Goal: Transaction & Acquisition: Register for event/course

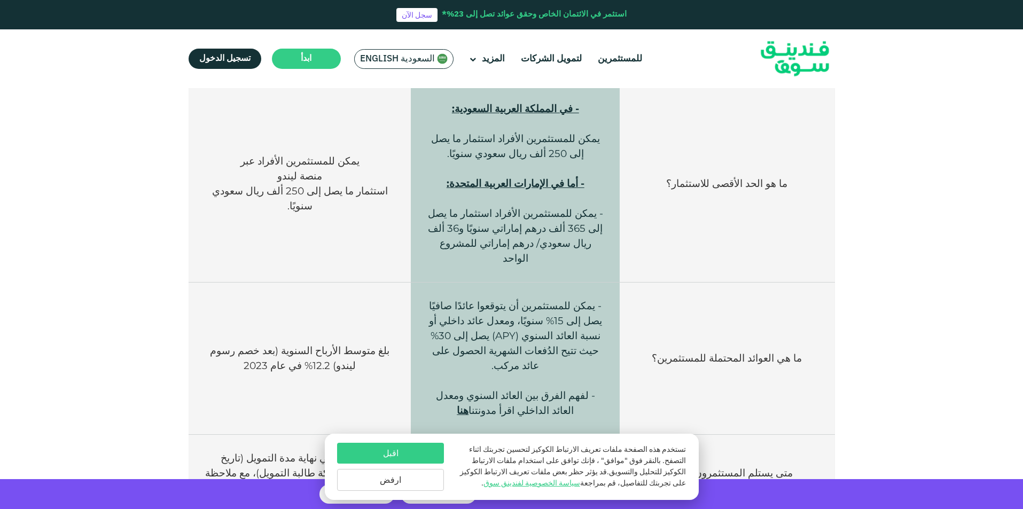
scroll to position [997, 0]
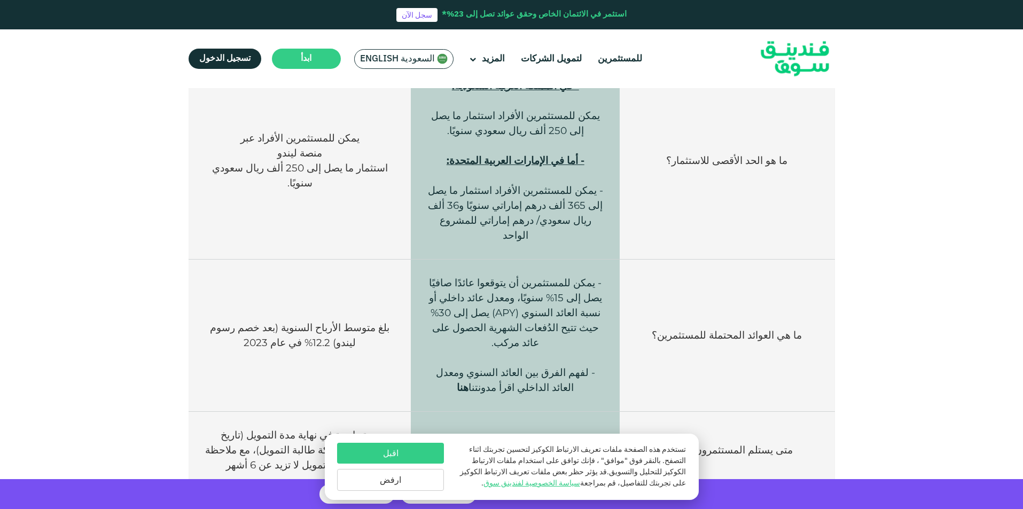
click at [468, 381] on span "هنا" at bounding box center [463, 387] width 12 height 12
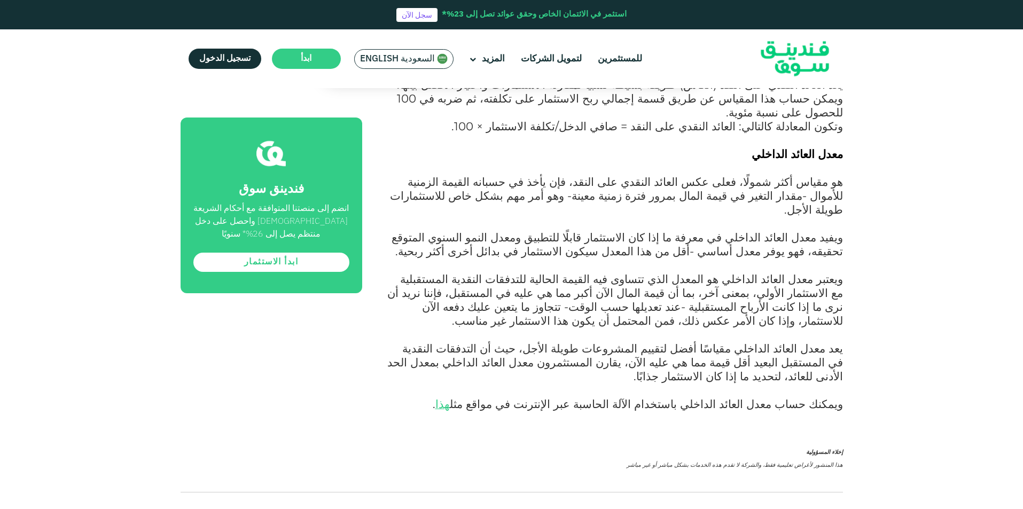
scroll to position [1282, 0]
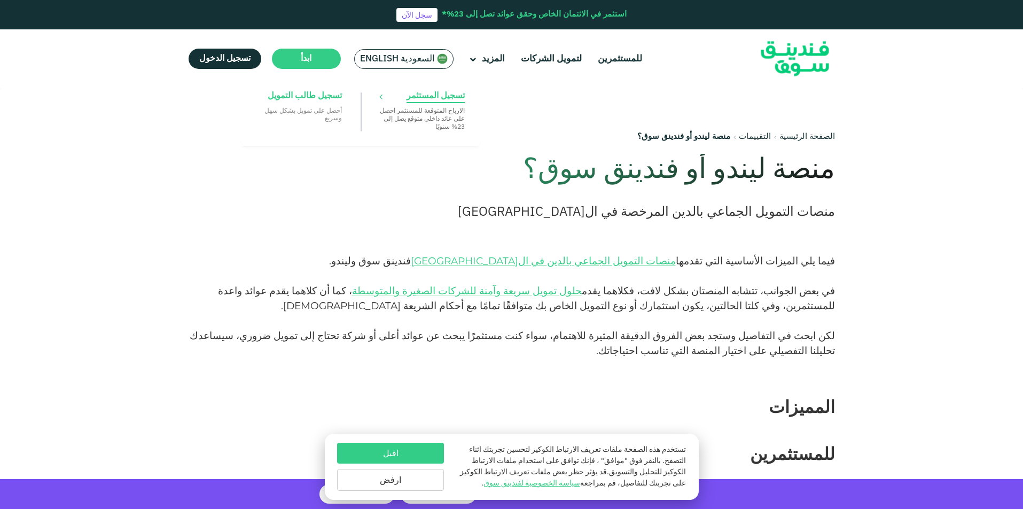
click at [425, 104] on link "تسجيل المستثمر الارباح المتوقعة للمستثمر احصل على عائد داخلي متوقع يصل إلى 23% …" at bounding box center [422, 110] width 96 height 51
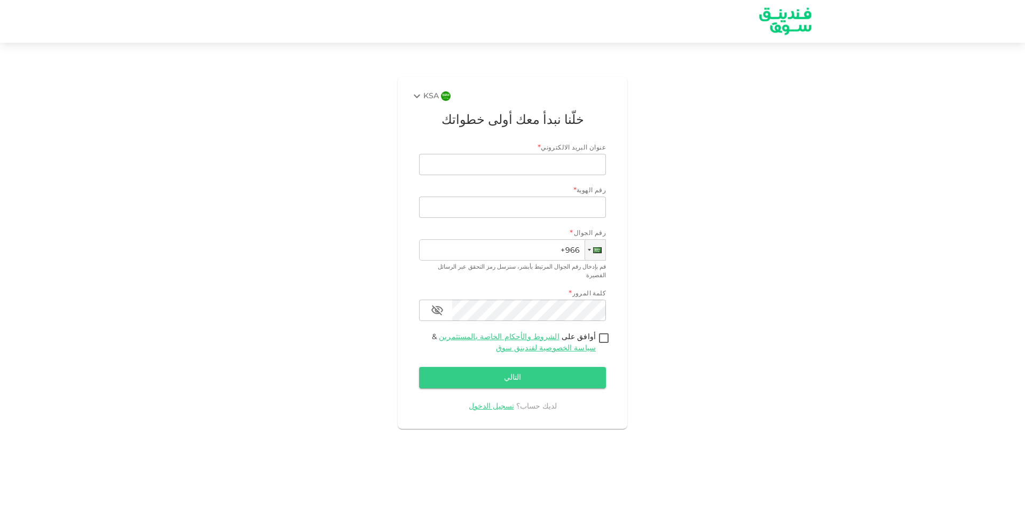
click at [210, 289] on div "KSA خلّنا نبدأ معك أولى خطواتك عنوان البريد الالكتروني * عنوان البريد الالكترون…" at bounding box center [512, 253] width 609 height 361
